Goal: Information Seeking & Learning: Learn about a topic

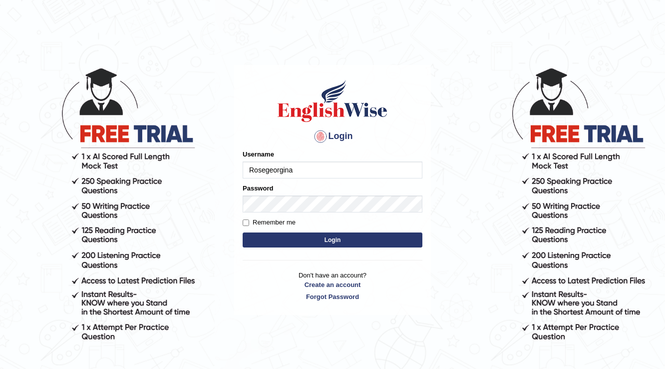
click at [292, 173] on input "Rosegeorgina" at bounding box center [333, 169] width 180 height 17
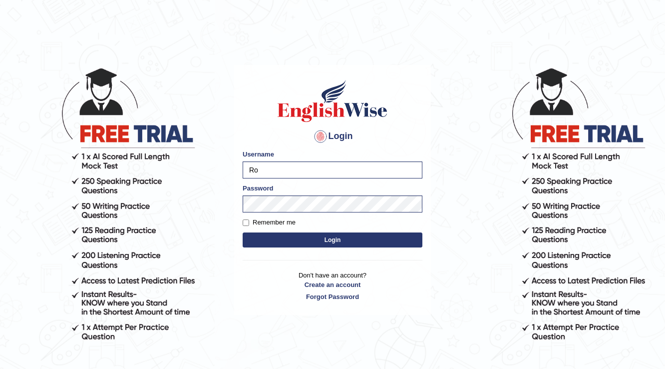
type input "R"
type input "Amanjot96"
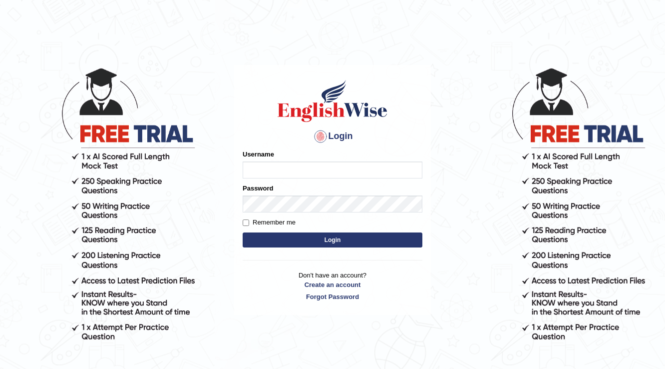
type input "Rosegeorgina"
click at [378, 236] on button "Login" at bounding box center [333, 239] width 180 height 15
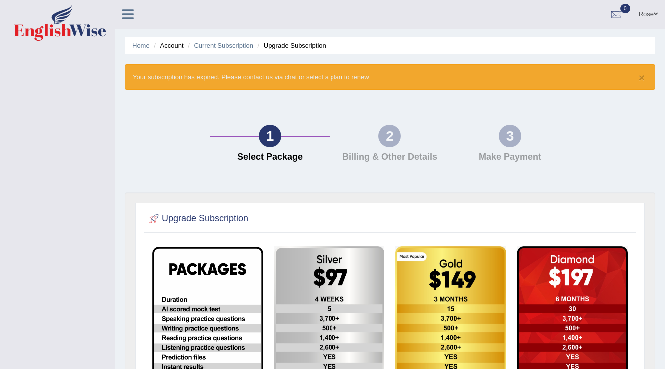
click at [643, 12] on link "Rose" at bounding box center [648, 13] width 34 height 26
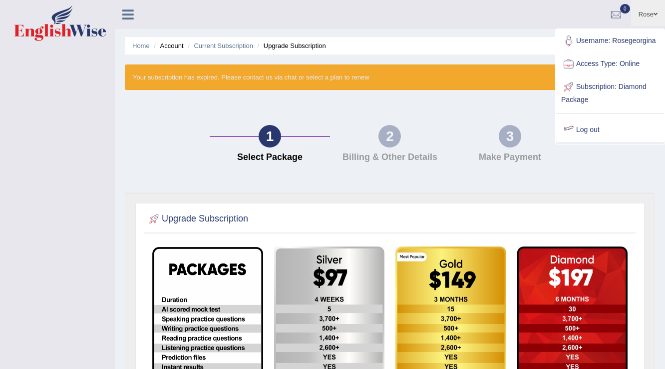
click at [586, 130] on link "Log out" at bounding box center [611, 129] width 108 height 23
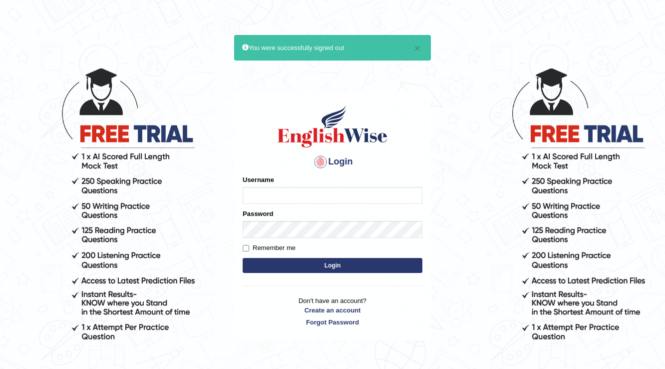
type input "Rosegeorgina"
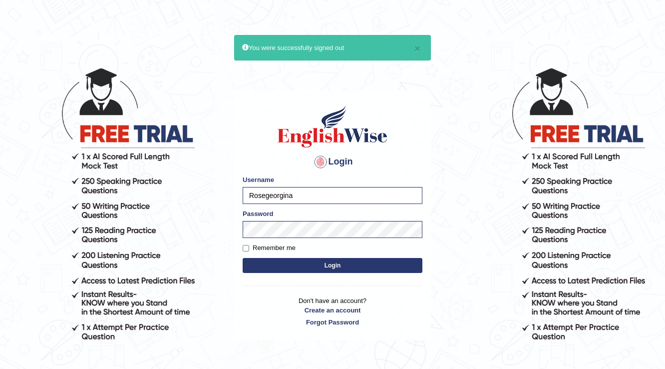
drag, startPoint x: 333, startPoint y: 190, endPoint x: 154, endPoint y: 208, distance: 179.7
click at [154, 208] on body "× You were successfully signed out Login Please fix the following errors: Usern…" at bounding box center [332, 217] width 665 height 369
type input "Amanjot96"
click at [400, 258] on button "Login" at bounding box center [333, 265] width 180 height 15
click at [402, 263] on button "Login" at bounding box center [333, 265] width 180 height 15
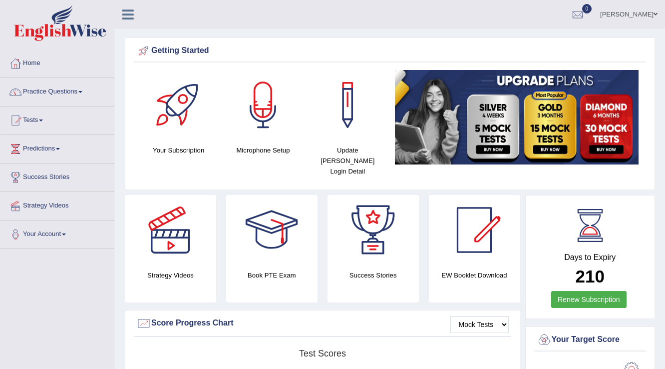
click at [61, 92] on link "Practice Questions" at bounding box center [57, 90] width 114 height 25
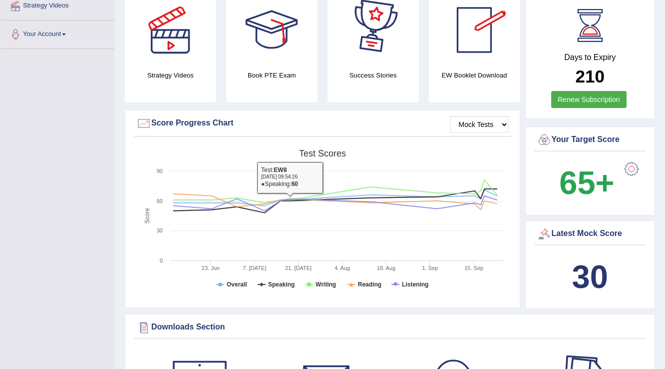
scroll to position [40, 0]
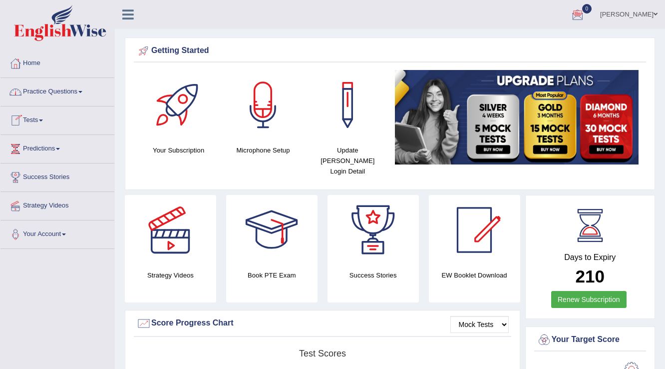
click at [64, 94] on link "Practice Questions" at bounding box center [57, 90] width 114 height 25
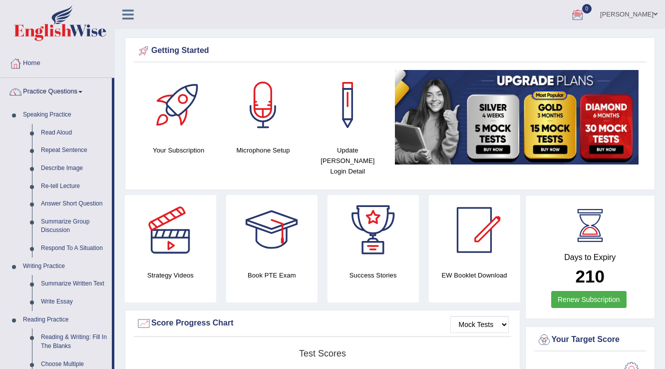
click at [64, 94] on link "Practice Questions" at bounding box center [55, 90] width 111 height 25
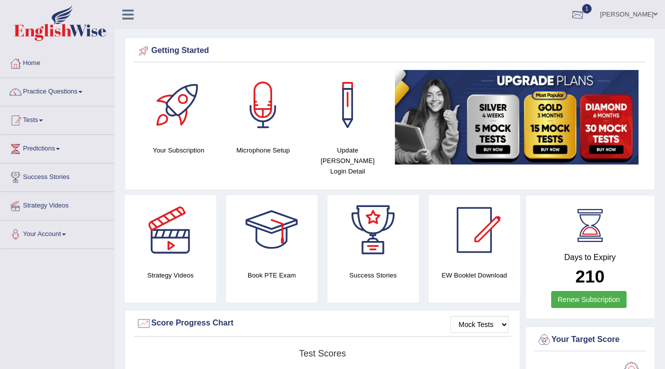
click at [586, 18] on div at bounding box center [578, 14] width 15 height 15
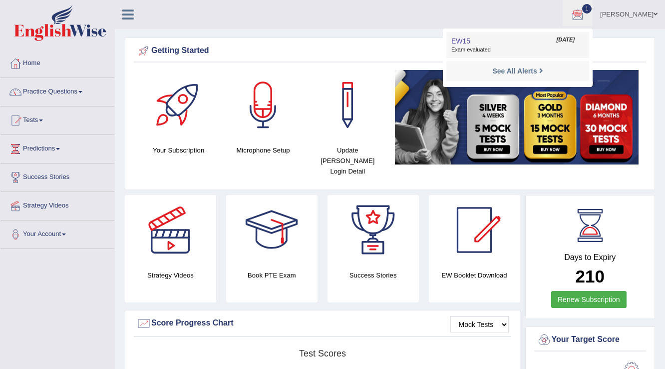
click at [524, 34] on link "EW15 [DATE] Exam evaluated" at bounding box center [518, 44] width 138 height 21
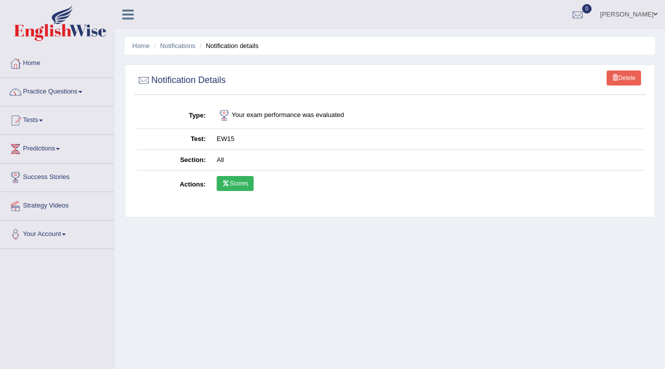
click at [244, 182] on link "Scores" at bounding box center [235, 183] width 37 height 15
click at [233, 178] on link "Scores" at bounding box center [235, 183] width 37 height 15
click at [235, 187] on link "Scores" at bounding box center [235, 183] width 37 height 15
click at [58, 89] on link "Practice Questions" at bounding box center [57, 90] width 114 height 25
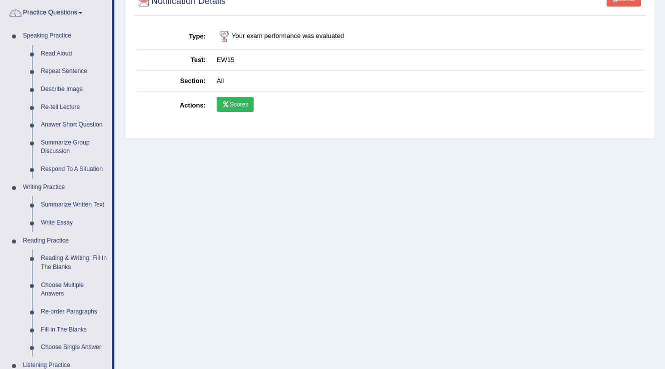
scroll to position [80, 0]
click at [72, 263] on link "Reading & Writing: Fill In The Blanks" at bounding box center [73, 261] width 75 height 26
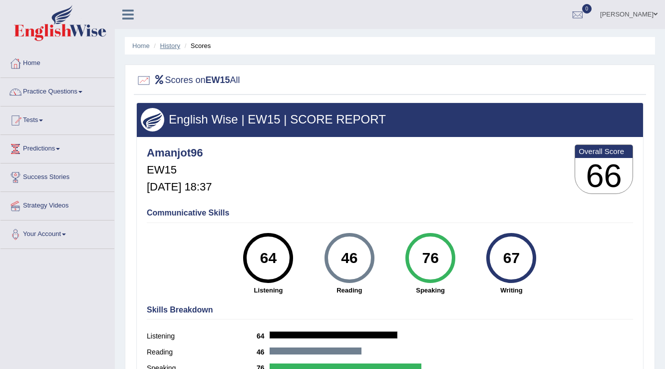
click at [174, 44] on link "History" at bounding box center [170, 45] width 20 height 7
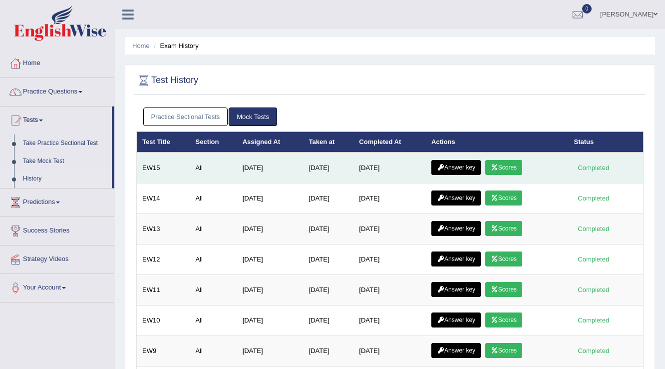
click at [458, 160] on link "Answer key" at bounding box center [456, 167] width 49 height 15
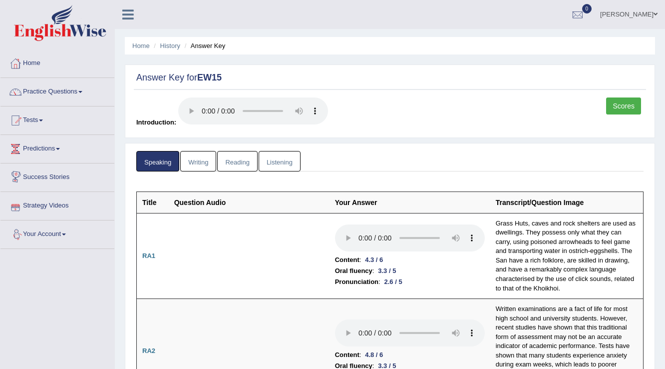
click at [190, 160] on link "Writing" at bounding box center [198, 161] width 36 height 20
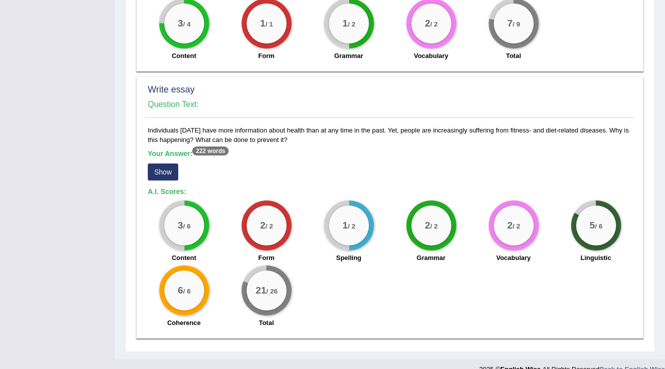
scroll to position [719, 0]
click at [167, 163] on button "Show" at bounding box center [163, 171] width 30 height 17
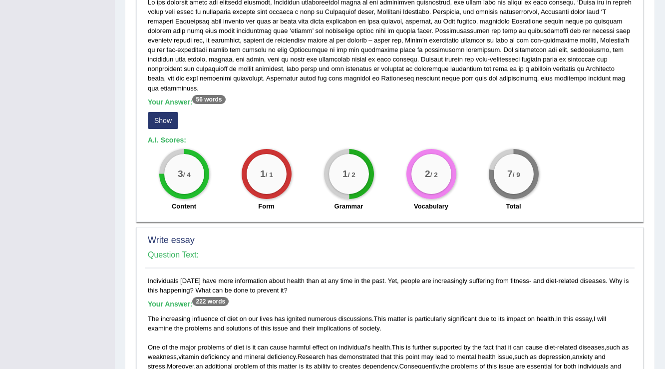
scroll to position [499, 0]
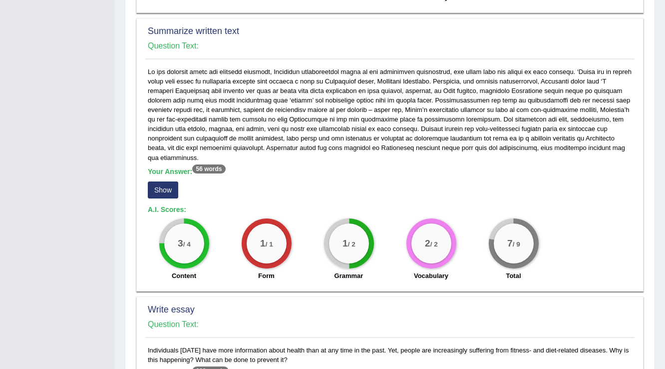
click at [168, 181] on button "Show" at bounding box center [163, 189] width 30 height 17
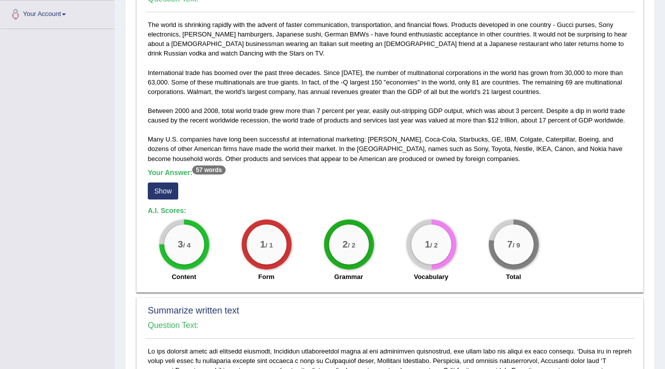
scroll to position [219, 0]
click at [153, 191] on button "Show" at bounding box center [163, 191] width 30 height 17
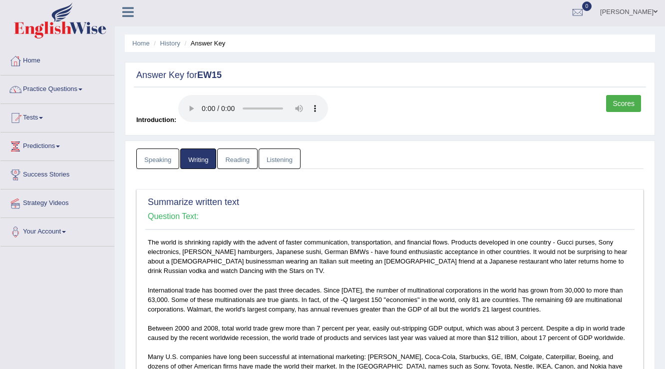
scroll to position [0, 0]
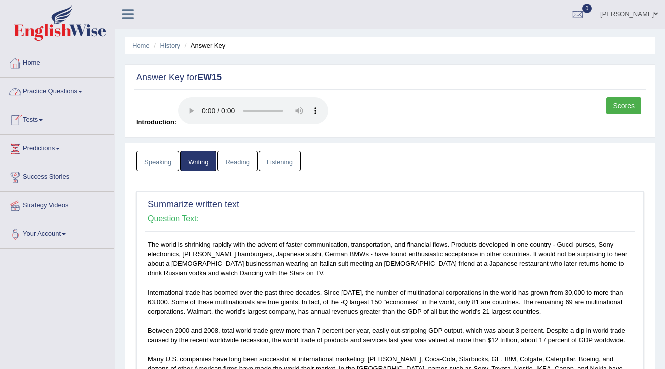
click at [232, 159] on link "Reading" at bounding box center [237, 161] width 40 height 20
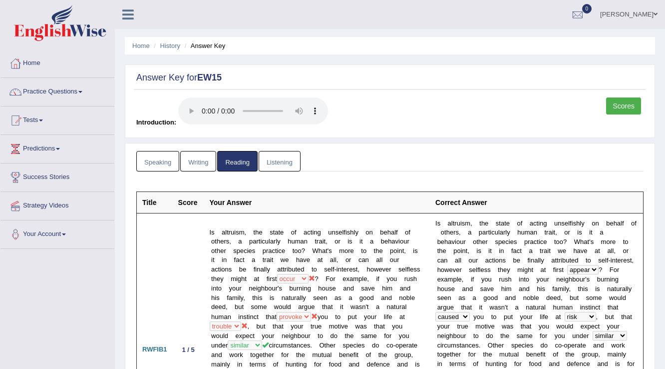
click at [282, 163] on link "Listening" at bounding box center [280, 161] width 42 height 20
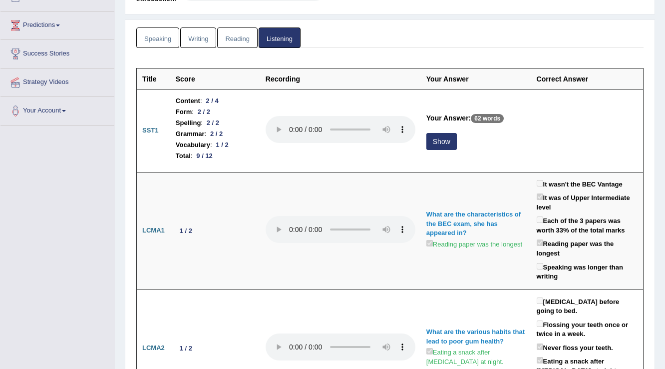
scroll to position [160, 0]
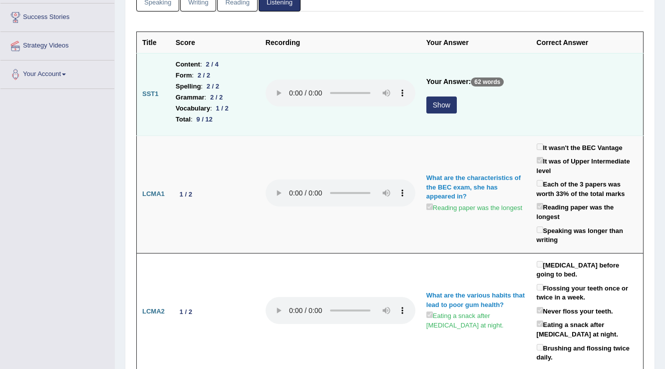
click at [446, 104] on button "Show" at bounding box center [442, 104] width 30 height 17
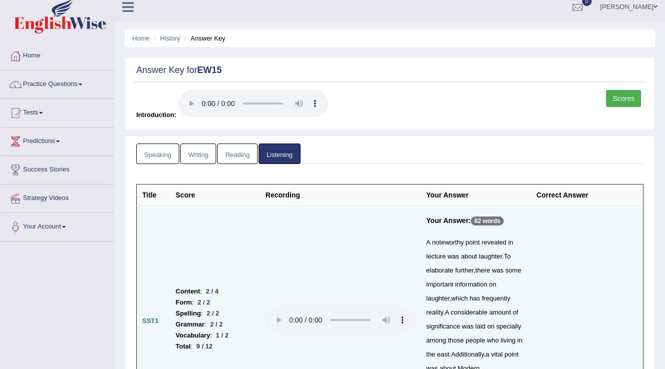
scroll to position [0, 0]
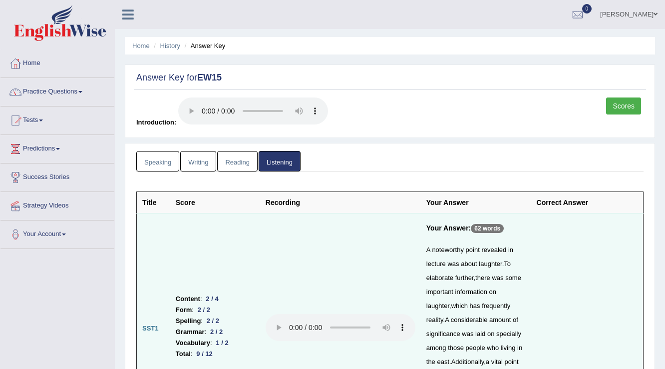
click at [198, 159] on link "Writing" at bounding box center [198, 161] width 36 height 20
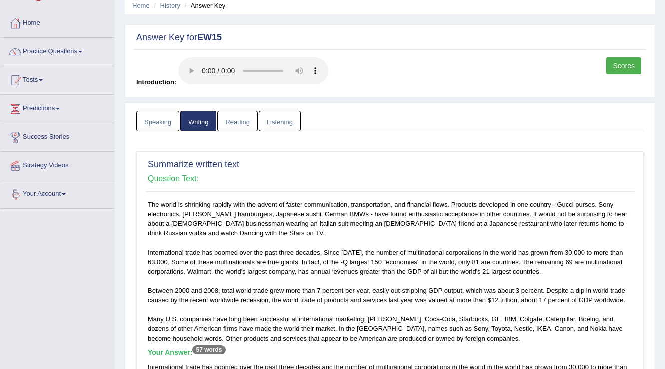
scroll to position [40, 0]
click at [58, 48] on link "Practice Questions" at bounding box center [57, 50] width 114 height 25
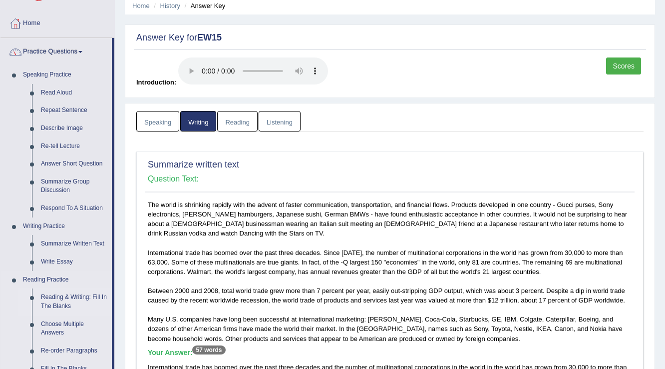
click at [78, 296] on link "Reading & Writing: Fill In The Blanks" at bounding box center [73, 301] width 75 height 26
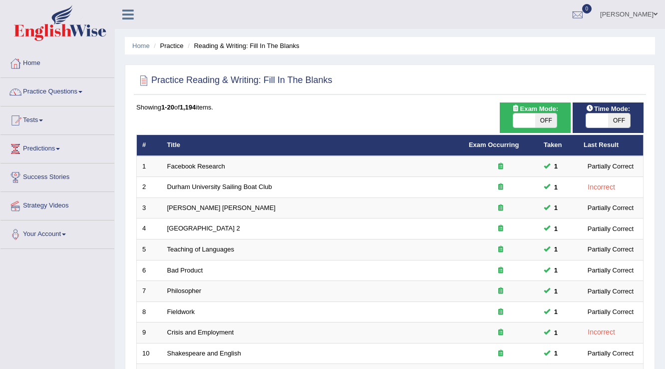
click at [541, 124] on span "OFF" at bounding box center [547, 120] width 22 height 14
checkbox input "true"
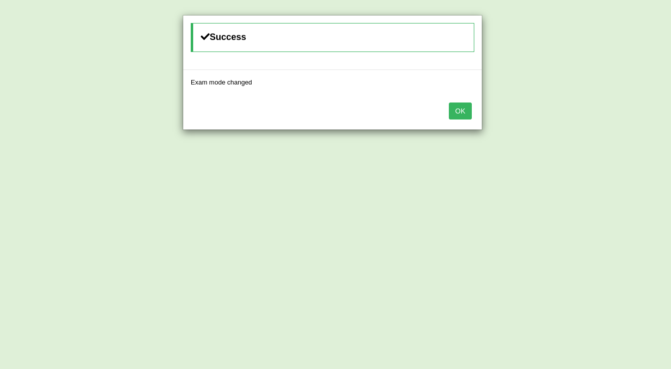
click at [463, 108] on button "OK" at bounding box center [460, 110] width 23 height 17
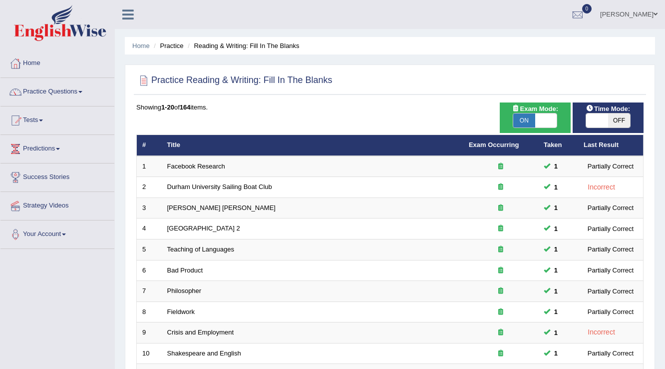
click at [603, 117] on span at bounding box center [598, 120] width 22 height 14
checkbox input "true"
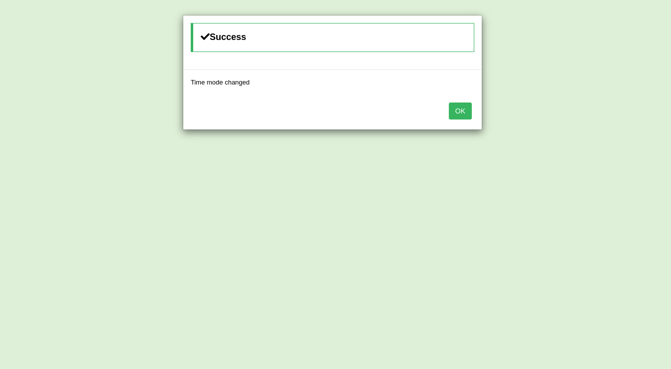
click at [452, 114] on button "OK" at bounding box center [460, 110] width 23 height 17
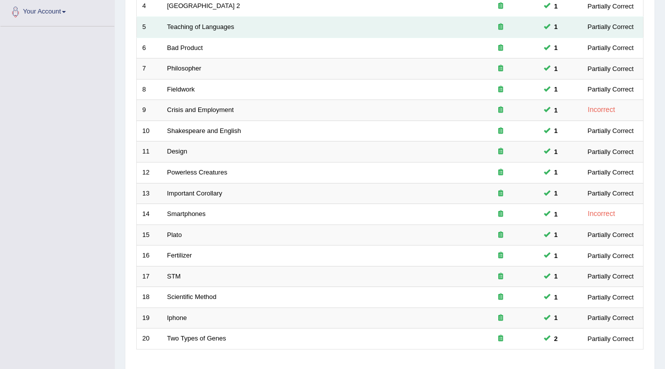
scroll to position [290, 0]
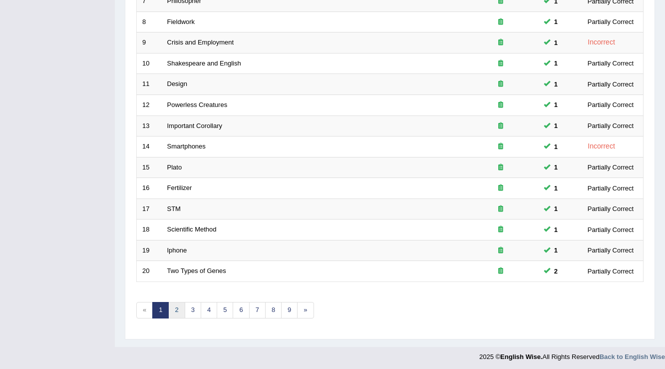
click at [177, 310] on link "2" at bounding box center [176, 310] width 16 height 16
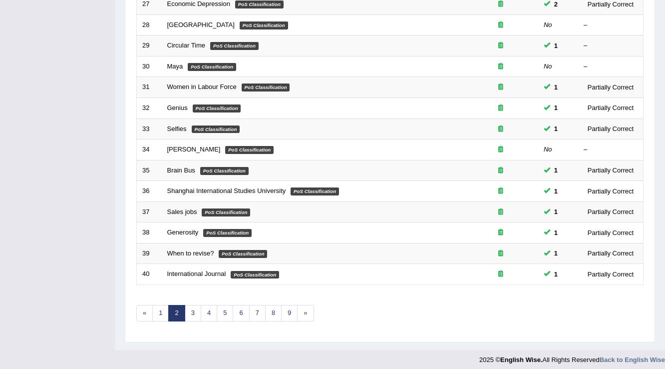
scroll to position [290, 0]
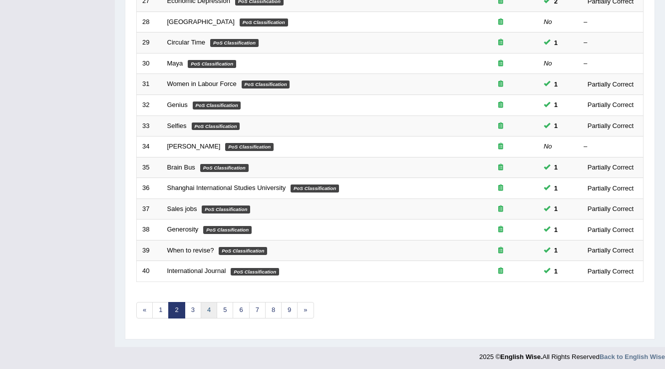
click at [208, 308] on link "4" at bounding box center [209, 310] width 16 height 16
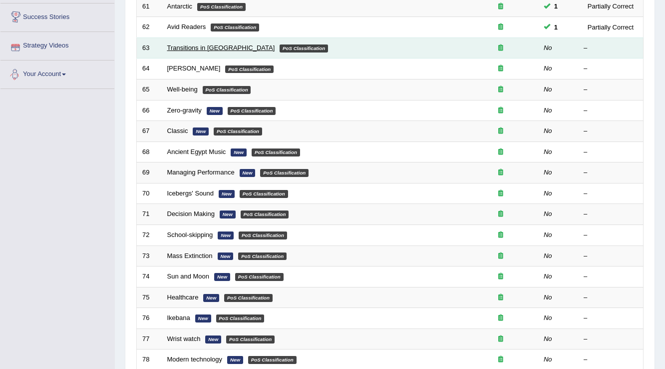
click at [221, 45] on link "Transitions in [GEOGRAPHIC_DATA]" at bounding box center [221, 47] width 108 height 7
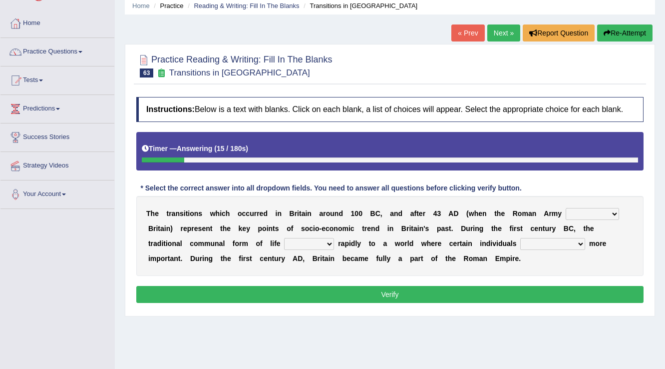
click at [608, 216] on select "purported pursued enlightened invaded" at bounding box center [592, 214] width 53 height 12
select select "pursued"
click at [566, 208] on select "purported pursued enlightened invaded" at bounding box center [592, 214] width 53 height 12
click at [324, 244] on select "withdrew shaped awarded shifted" at bounding box center [309, 244] width 50 height 12
select select "shifted"
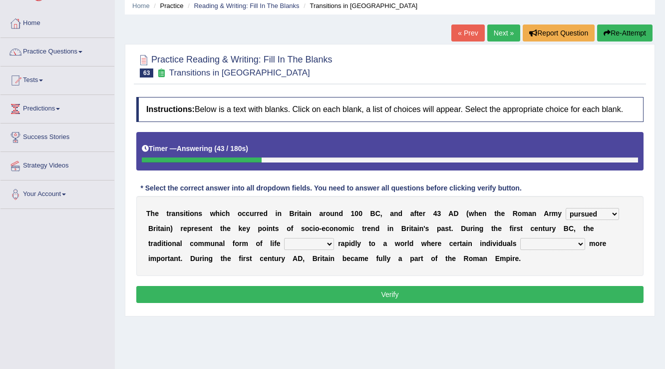
click at [284, 238] on select "withdrew shaped awarded shifted" at bounding box center [309, 244] width 50 height 12
click at [567, 238] on select "became become having become becoming" at bounding box center [553, 244] width 65 height 12
click at [521, 238] on select "became become having become becoming" at bounding box center [553, 244] width 65 height 12
click at [564, 239] on select "became become having become becoming" at bounding box center [553, 244] width 65 height 12
click at [521, 238] on select "became become having become becoming" at bounding box center [553, 244] width 65 height 12
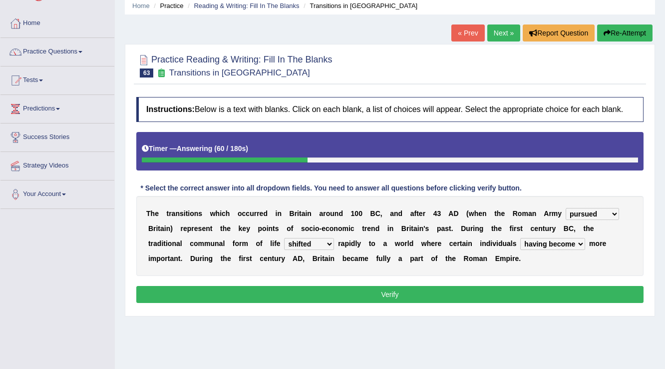
click at [566, 240] on select "became become having become becoming" at bounding box center [553, 244] width 65 height 12
select select "becoming"
click at [521, 238] on select "became become having become becoming" at bounding box center [553, 244] width 65 height 12
click at [566, 282] on div "Instructions: Below is a text with blanks. Click on each blank, a list of choic…" at bounding box center [390, 201] width 513 height 219
click at [566, 290] on button "Verify" at bounding box center [390, 294] width 508 height 17
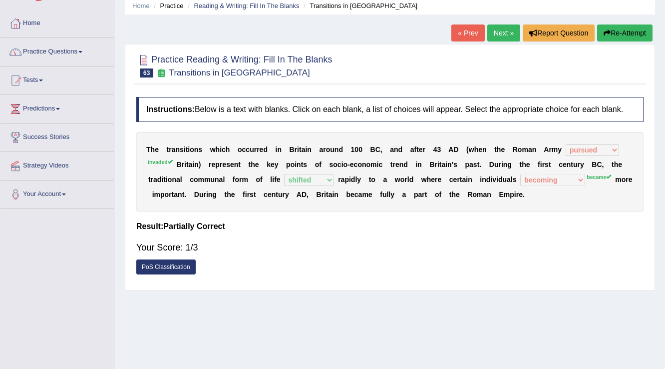
click at [503, 33] on link "Next »" at bounding box center [504, 32] width 33 height 17
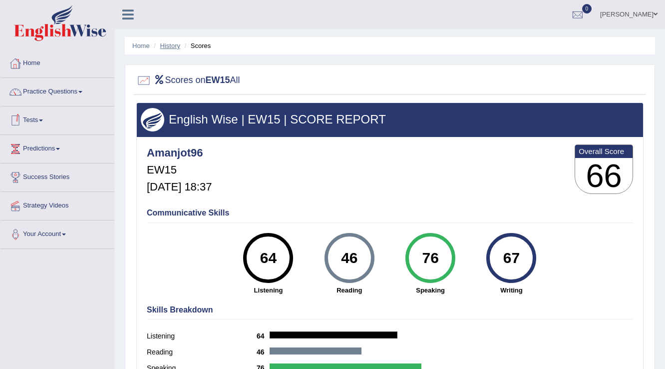
click at [167, 45] on link "History" at bounding box center [170, 45] width 20 height 7
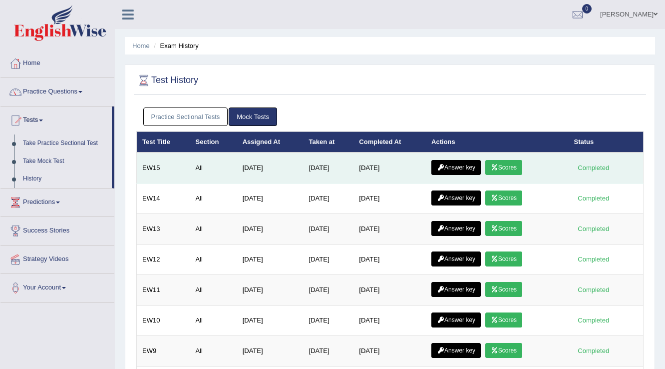
click at [442, 161] on link "Answer key" at bounding box center [456, 167] width 49 height 15
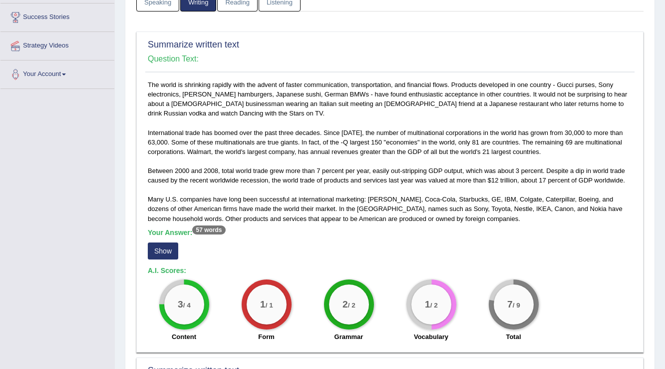
click at [174, 254] on button "Show" at bounding box center [163, 250] width 30 height 17
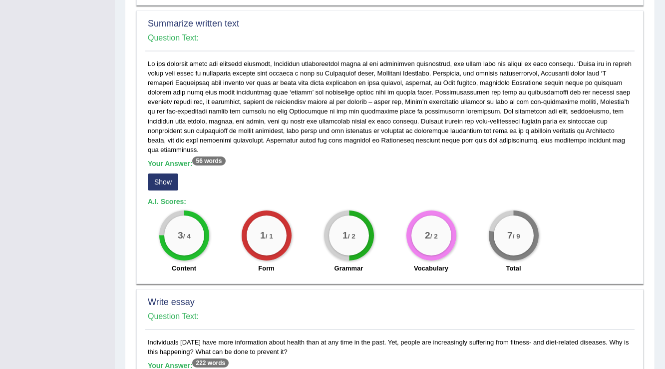
scroll to position [520, 0]
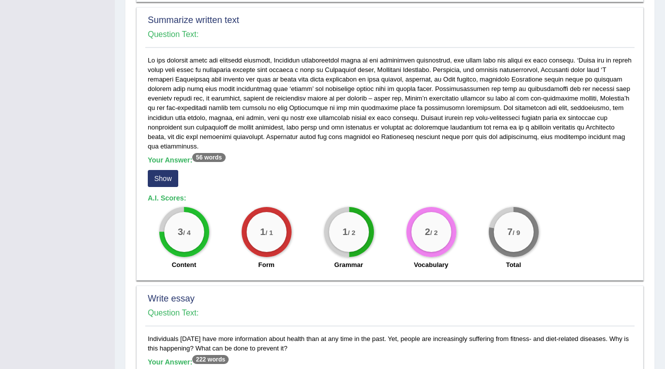
click at [169, 156] on h5 "Your Answer: 56 words" at bounding box center [390, 160] width 485 height 9
click at [167, 170] on button "Show" at bounding box center [163, 178] width 30 height 17
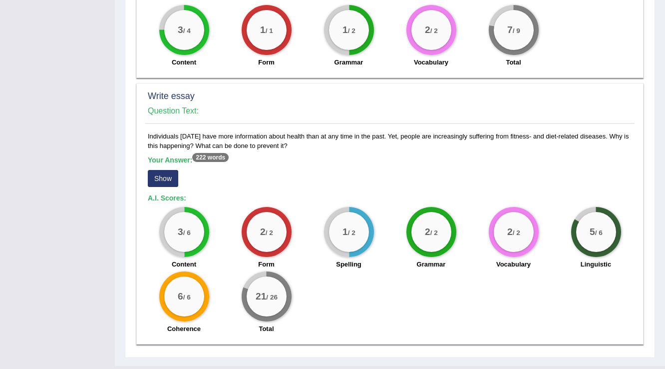
scroll to position [741, 0]
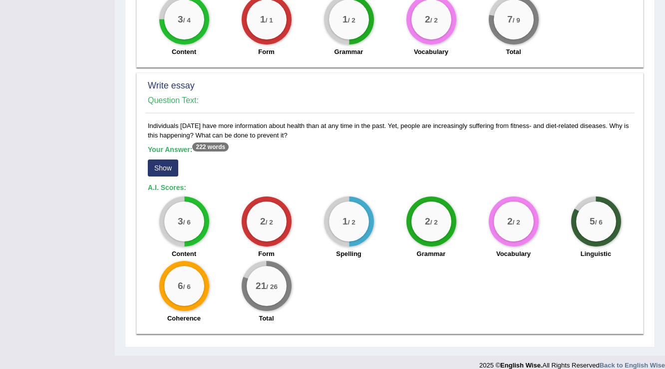
click at [167, 159] on button "Show" at bounding box center [163, 167] width 30 height 17
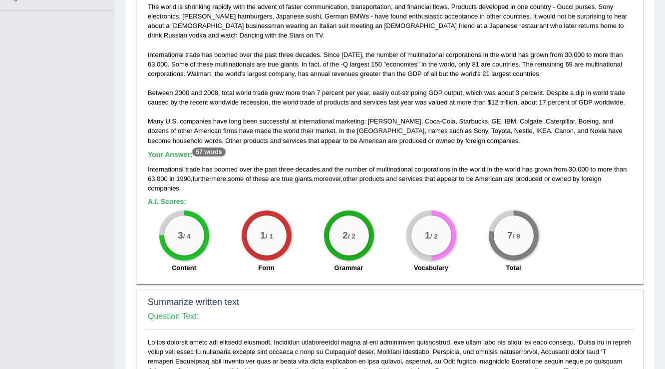
scroll to position [38, 0]
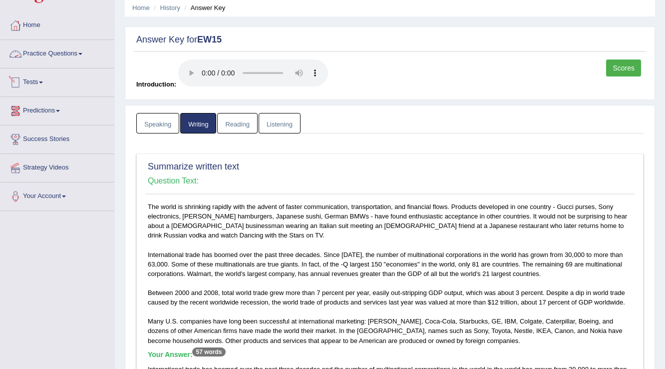
click at [56, 54] on link "Practice Questions" at bounding box center [57, 52] width 114 height 25
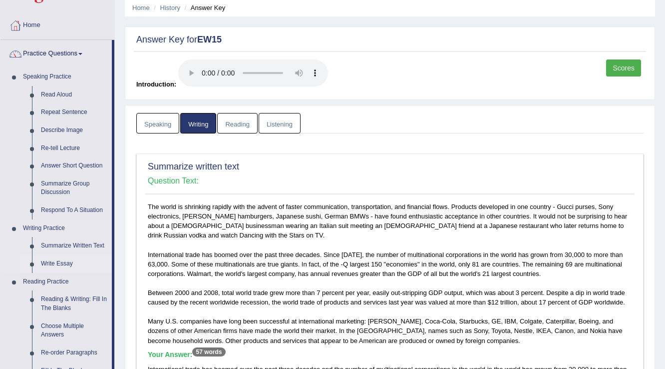
click at [62, 260] on link "Write Essay" at bounding box center [73, 264] width 75 height 18
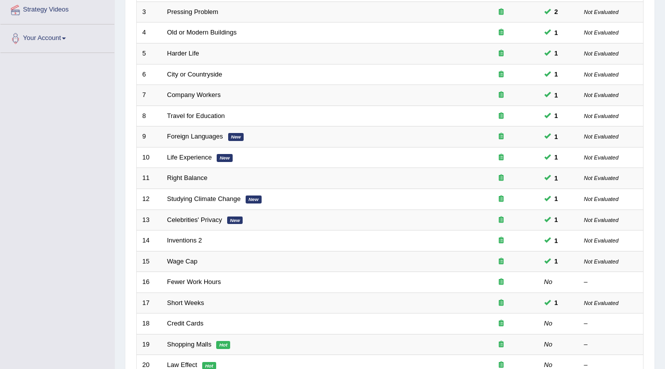
scroll to position [200, 0]
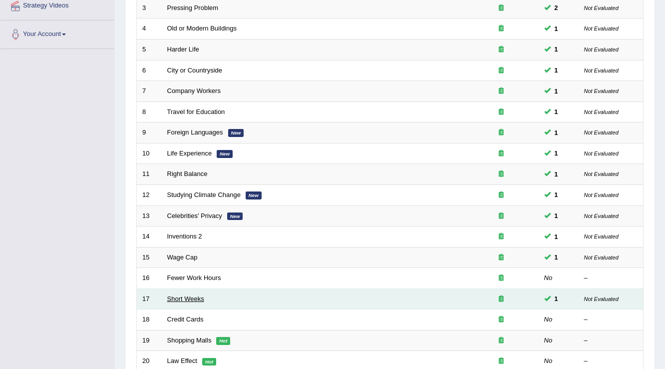
click at [184, 295] on link "Short Weeks" at bounding box center [185, 298] width 37 height 7
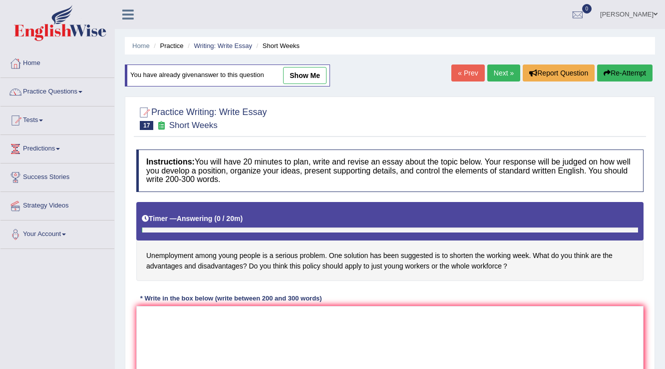
click at [308, 70] on link "show me" at bounding box center [304, 75] width 43 height 17
type textarea "The increasing influence of unemployment rate on our lives has ignited numerous…"
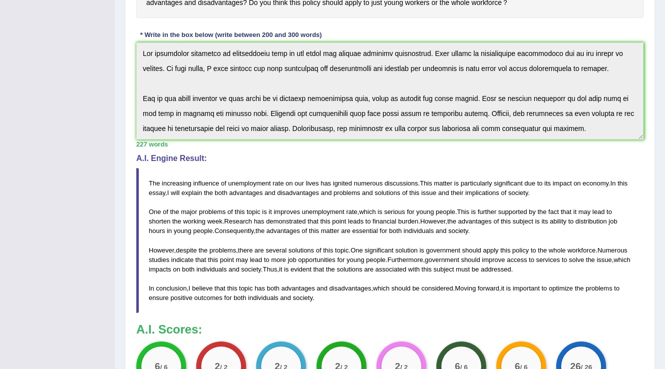
scroll to position [240, 0]
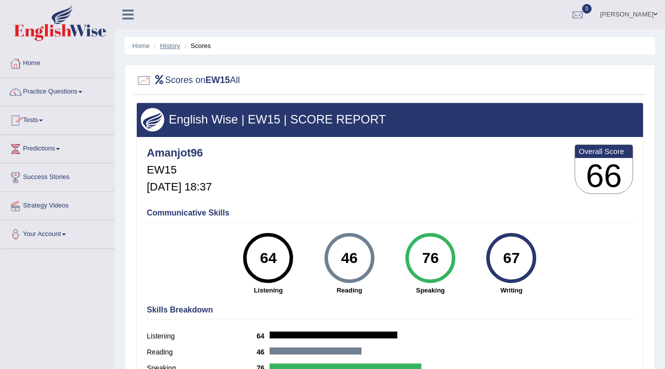
click at [166, 47] on link "History" at bounding box center [170, 45] width 20 height 7
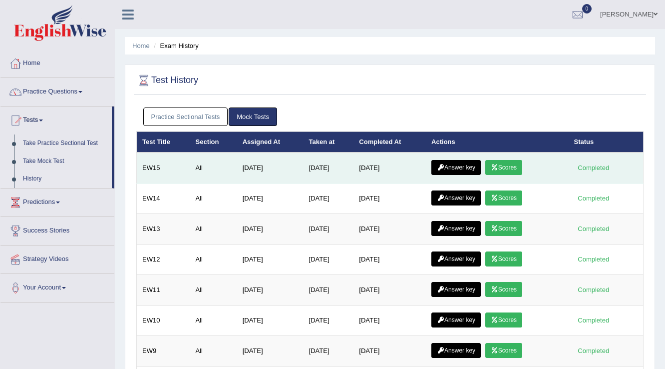
click at [449, 165] on link "Answer key" at bounding box center [456, 167] width 49 height 15
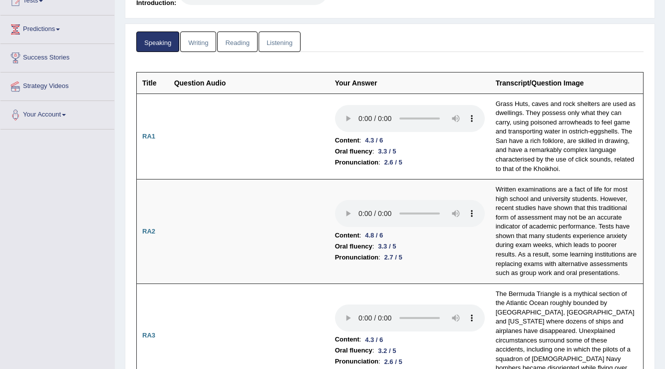
scroll to position [111, 0]
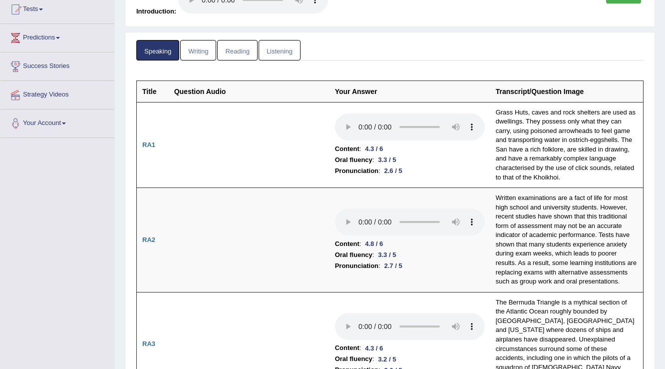
click at [239, 54] on link "Reading" at bounding box center [237, 50] width 40 height 20
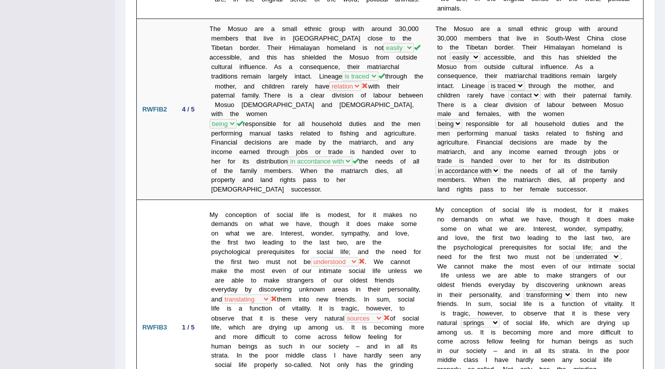
scroll to position [480, 0]
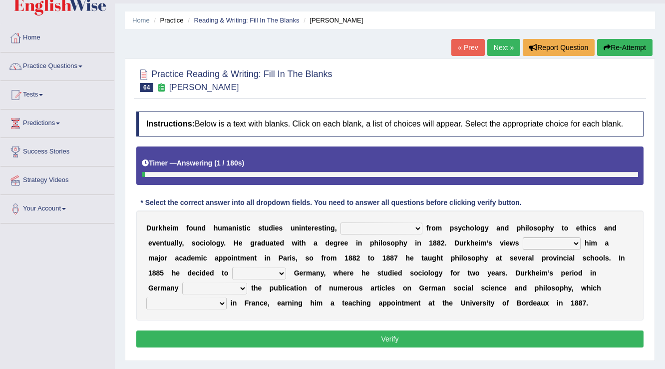
scroll to position [40, 0]
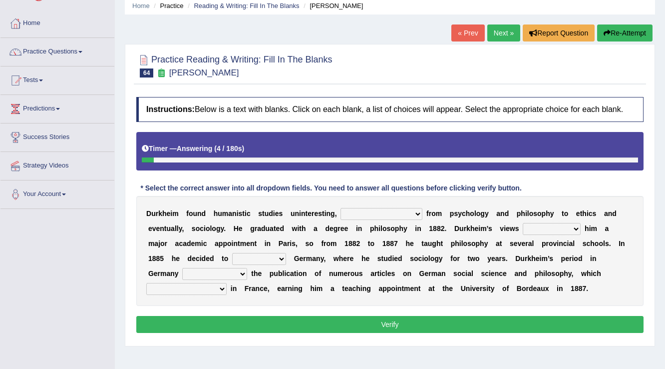
click at [408, 214] on select "moving his position alternating his mind juggling his job turning his attention" at bounding box center [382, 214] width 82 height 12
select select "alternating his mind"
click at [341, 208] on select "moving his position alternating his mind juggling his job turning his attention" at bounding box center [382, 214] width 82 height 12
click at [402, 208] on select "moving his position alternating his mind juggling his job turning his attention" at bounding box center [382, 214] width 82 height 12
click at [500, 252] on div "D u r k h e i m f o u n d h u m a n i s t i c s t u d i e s u n i n t e r e s t…" at bounding box center [390, 251] width 508 height 110
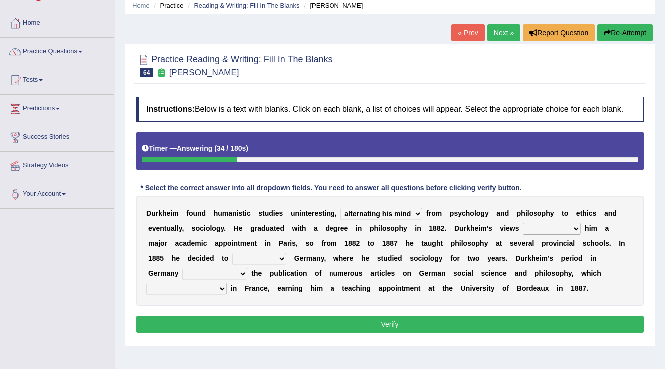
click at [558, 232] on select "hasn't got were getting can't get could not get" at bounding box center [552, 229] width 58 height 12
select select "were getting"
click at [523, 223] on select "hasn't got were getting can't get could not get" at bounding box center [552, 229] width 58 height 12
click at [267, 256] on select "came after wrote about ran across leave for" at bounding box center [259, 259] width 54 height 12
select select "wrote about"
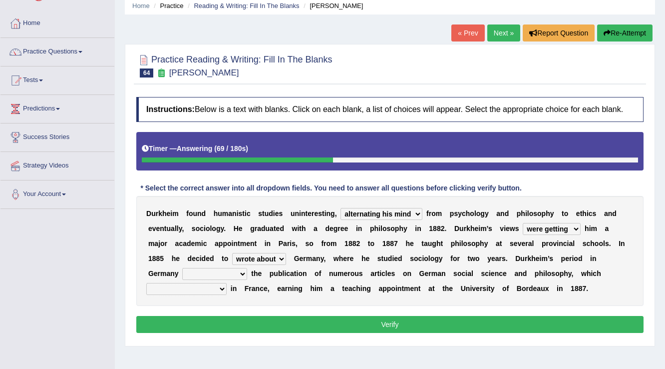
click at [232, 253] on select "came after wrote about ran across leave for" at bounding box center [259, 259] width 54 height 12
click at [226, 275] on select "resulted in flicked through was down to achieved by" at bounding box center [214, 274] width 65 height 12
select select "was down to"
click at [182, 268] on select "resulted in flicked through was down to achieved by" at bounding box center [214, 274] width 65 height 12
click at [224, 289] on select "remained modest gained appreciation collected money gained recognition" at bounding box center [186, 289] width 80 height 12
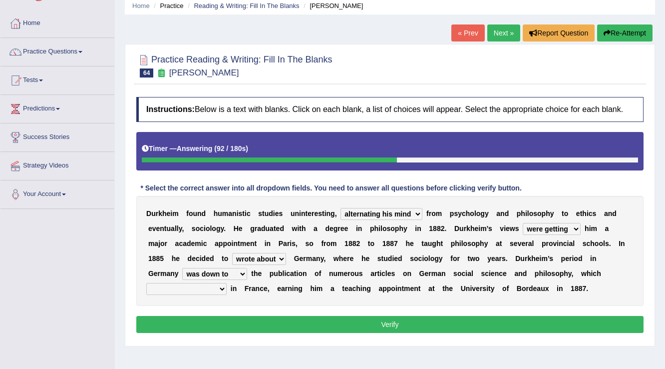
select select "collected money"
click at [146, 283] on select "remained modest gained appreciation collected money gained recognition" at bounding box center [186, 289] width 80 height 12
click at [276, 319] on button "Verify" at bounding box center [390, 324] width 508 height 17
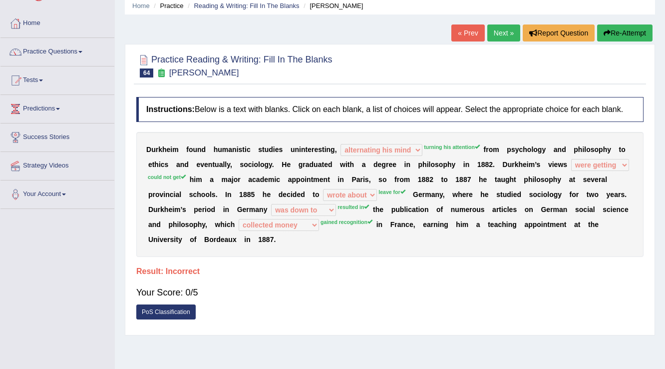
click at [488, 33] on link "Next »" at bounding box center [504, 32] width 33 height 17
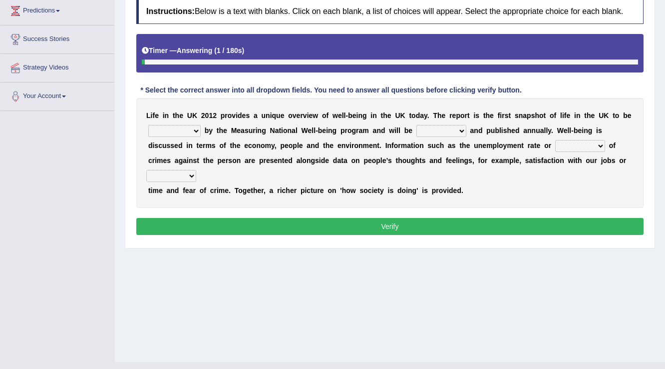
scroll to position [156, 0]
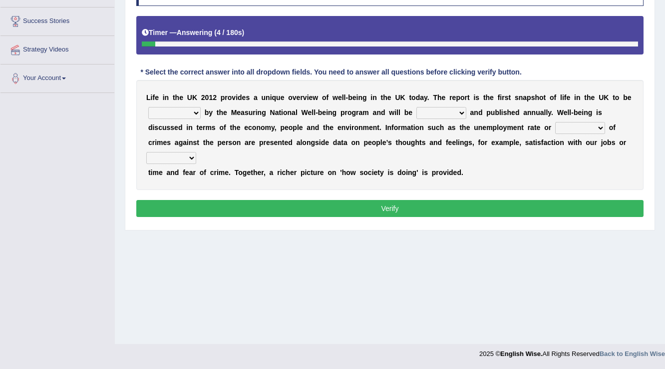
click at [184, 117] on select "delivered protected demanded overviewed" at bounding box center [174, 113] width 52 height 12
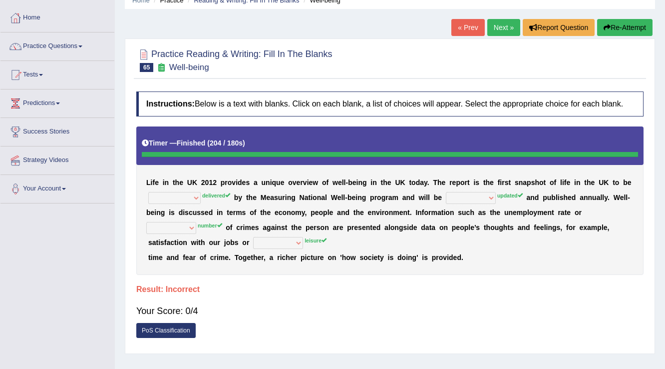
scroll to position [36, 0]
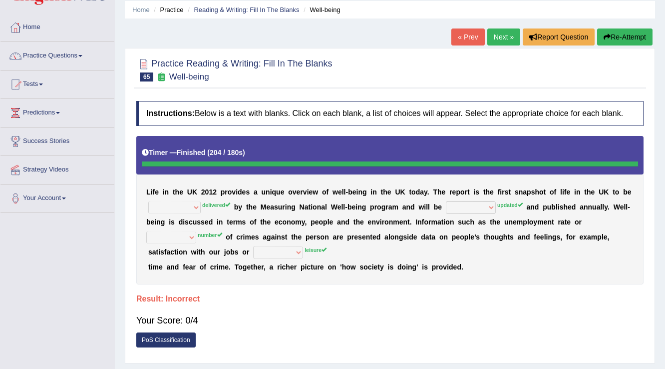
click at [504, 40] on link "Next »" at bounding box center [504, 36] width 33 height 17
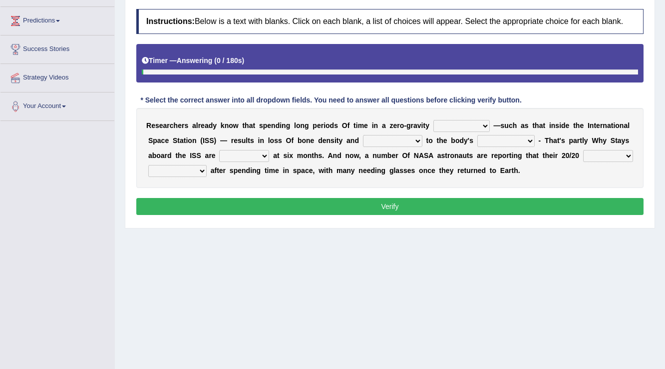
scroll to position [128, 0]
click at [482, 126] on select "planet weather climate environment" at bounding box center [462, 126] width 56 height 12
click at [434, 120] on select "planet weather climate environment" at bounding box center [462, 126] width 56 height 12
click at [477, 126] on select "planet weather climate environment" at bounding box center [462, 126] width 56 height 12
click at [434, 120] on select "planet weather climate environment" at bounding box center [462, 126] width 56 height 12
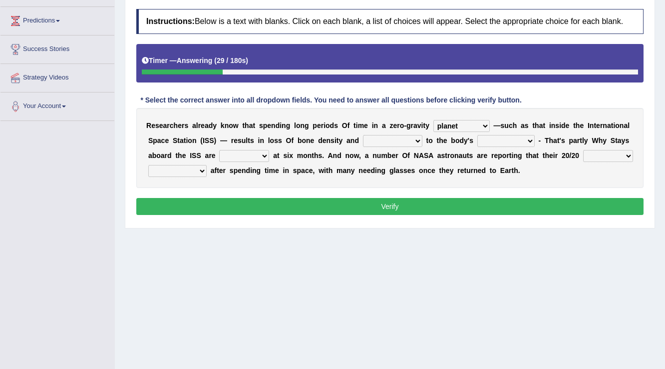
click at [450, 128] on select "planet weather climate environment" at bounding box center [462, 126] width 56 height 12
select select "environment"
click at [434, 120] on select "planet weather climate environment" at bounding box center [462, 126] width 56 height 12
click at [408, 139] on select "enhancement damage gain recovery" at bounding box center [392, 141] width 59 height 12
click at [512, 138] on select "muscles flexibility development action" at bounding box center [506, 141] width 57 height 12
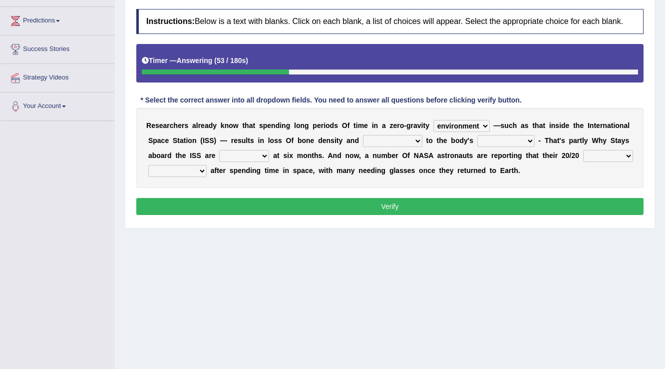
select select "development"
click at [478, 135] on select "muscles flexibility development action" at bounding box center [506, 141] width 57 height 12
click at [404, 137] on select "enhancement damage gain recovery" at bounding box center [392, 141] width 59 height 12
select select "recovery"
click at [363, 135] on select "enhancement damage gain recovery" at bounding box center [392, 141] width 59 height 12
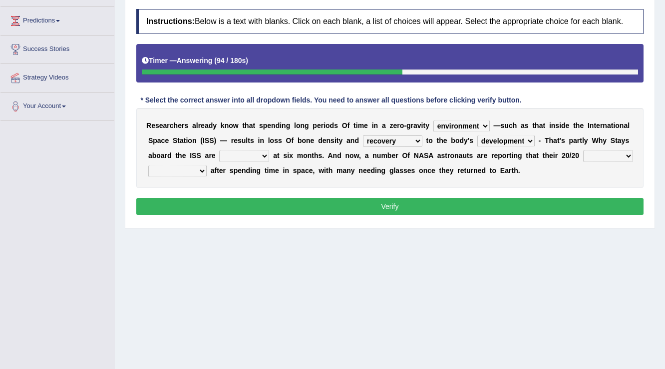
click at [266, 155] on select "allowed excessive timed restricted" at bounding box center [244, 156] width 50 height 12
select select "excessive"
click at [219, 150] on select "allowed excessive timed restricted" at bounding box center [244, 156] width 50 height 12
click at [613, 155] on select "voices smelling vision hearing" at bounding box center [609, 156] width 50 height 12
select select "vision"
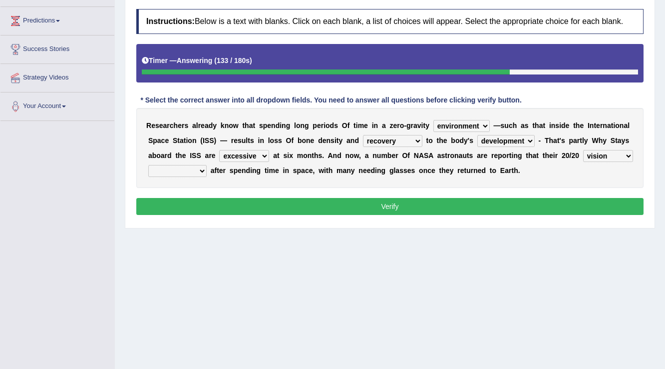
click at [584, 150] on select "voices smelling vision hearing" at bounding box center [609, 156] width 50 height 12
click at [192, 168] on select "disappeared fatigue faded strengthened" at bounding box center [177, 171] width 58 height 12
select select "strengthened"
click at [148, 165] on select "disappeared fatigue faded strengthened" at bounding box center [177, 171] width 58 height 12
click at [228, 198] on button "Verify" at bounding box center [390, 206] width 508 height 17
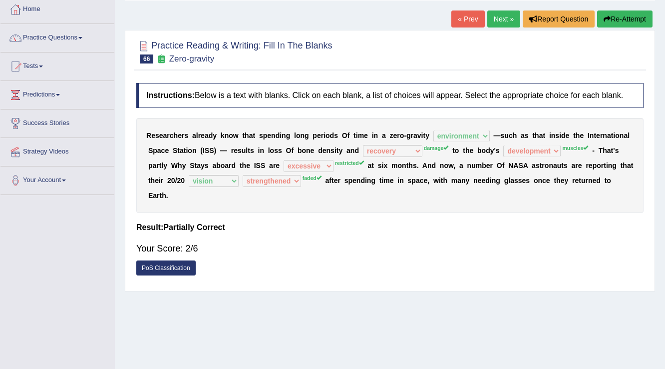
scroll to position [48, 0]
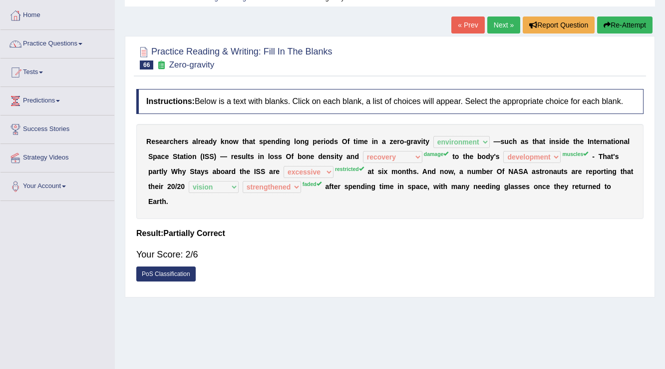
click at [500, 20] on link "Next »" at bounding box center [504, 24] width 33 height 17
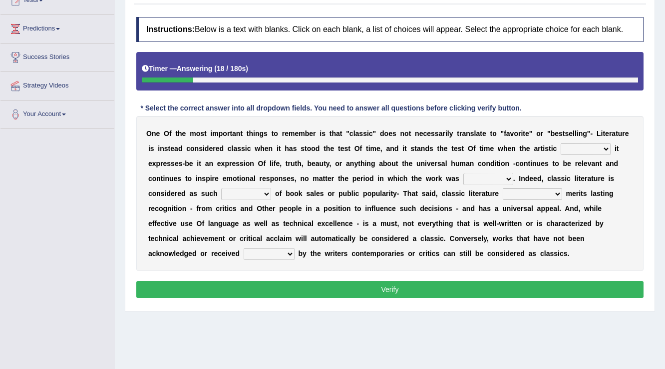
click at [594, 147] on select "quality facade bid clime" at bounding box center [586, 149] width 50 height 12
select select "quality"
click at [561, 143] on select "quality facade bid clime" at bounding box center [586, 149] width 50 height 12
click at [502, 178] on select "written writing write to write" at bounding box center [489, 179] width 50 height 12
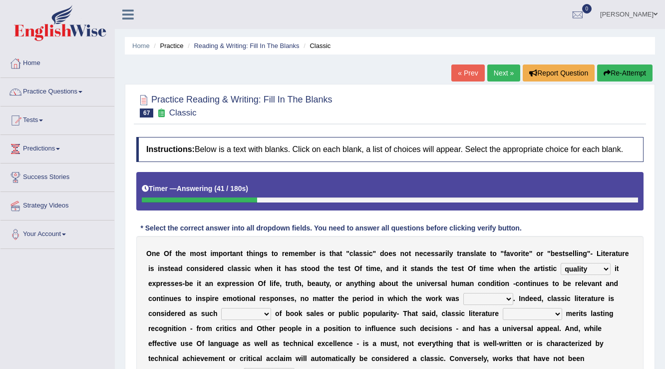
click at [625, 14] on link "Amanjot Kaur" at bounding box center [629, 13] width 72 height 26
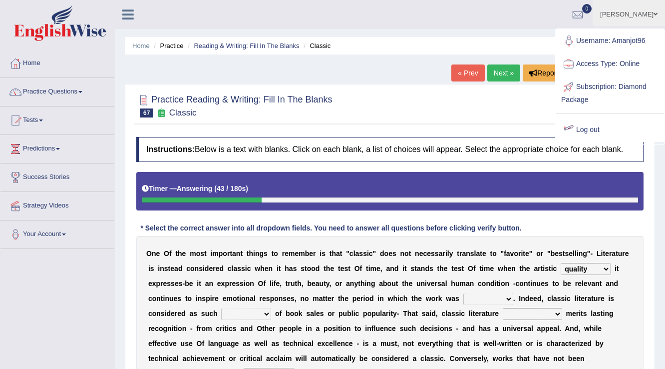
click at [587, 123] on link "Log out" at bounding box center [611, 129] width 108 height 23
